Goal: Find specific page/section: Find specific page/section

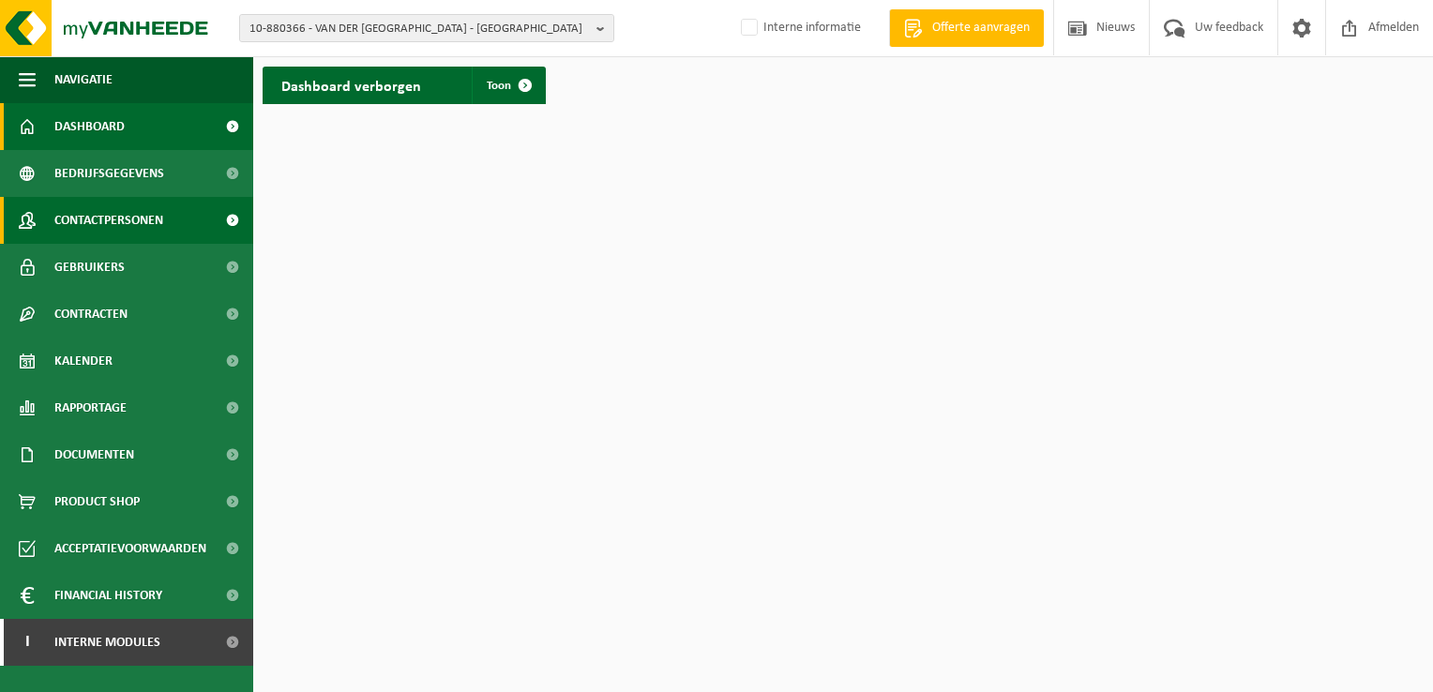
click at [144, 225] on span "Contactpersonen" at bounding box center [108, 220] width 109 height 47
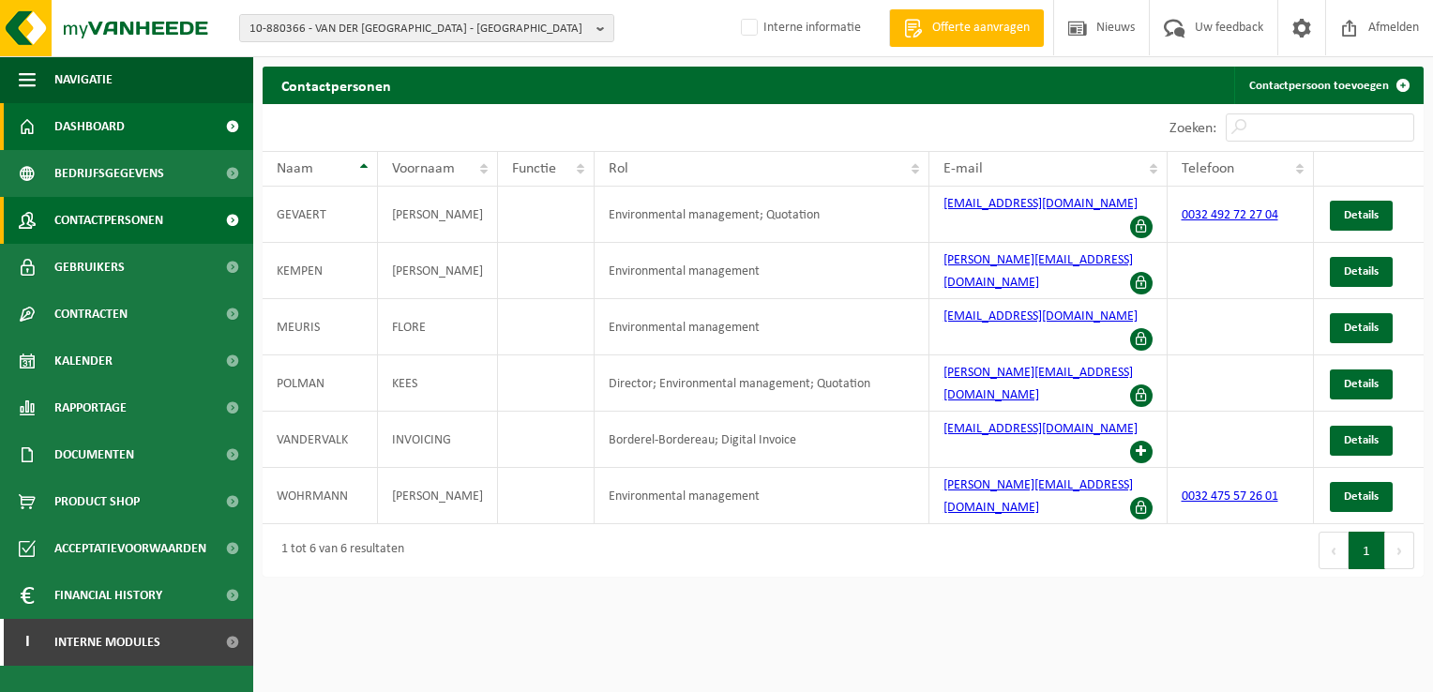
click at [98, 123] on span "Dashboard" at bounding box center [89, 126] width 70 height 47
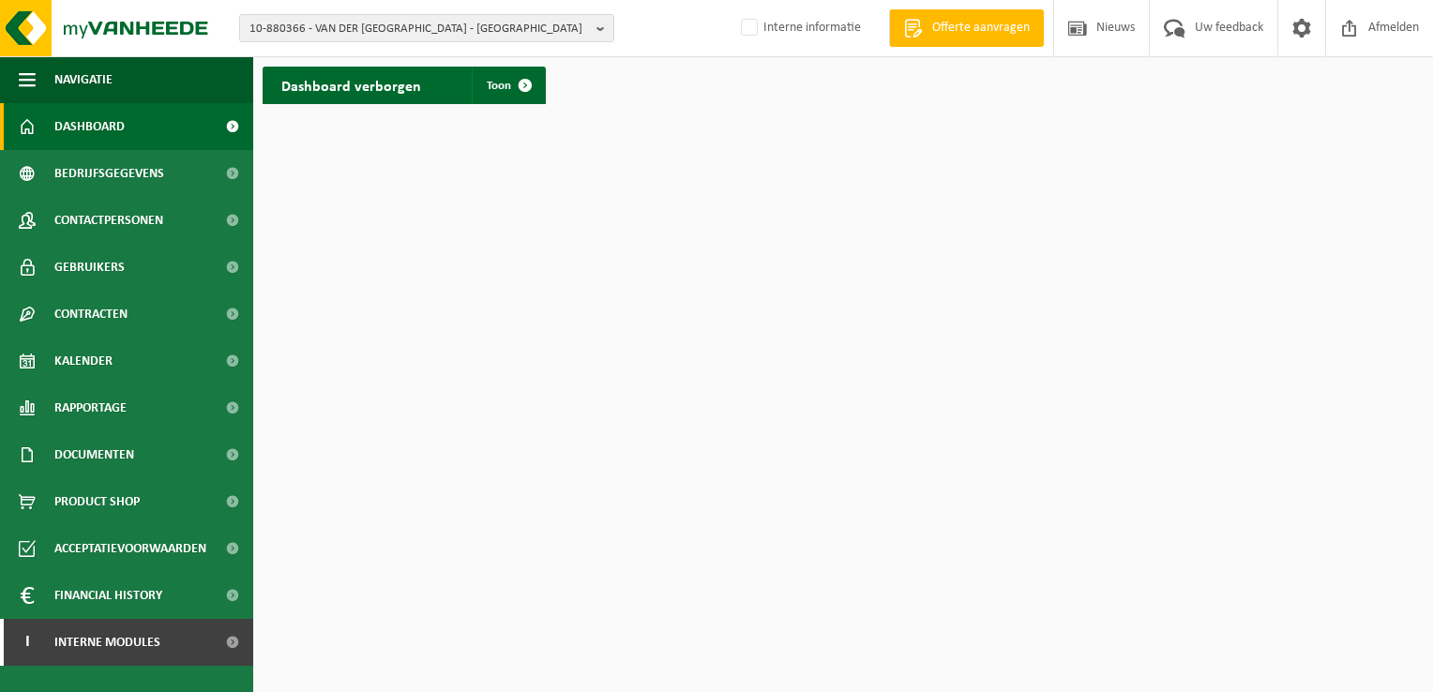
click at [98, 138] on span "Dashboard" at bounding box center [89, 126] width 70 height 47
